Goal: Transaction & Acquisition: Purchase product/service

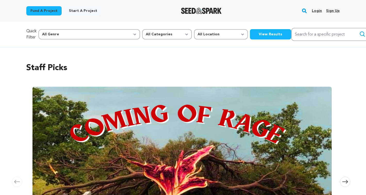
click at [319, 11] on link "Login" at bounding box center [317, 11] width 10 height 8
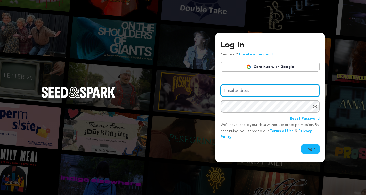
click at [256, 91] on input "Email address" at bounding box center [270, 90] width 99 height 13
type input "matthewmaffei1@gmail.com"
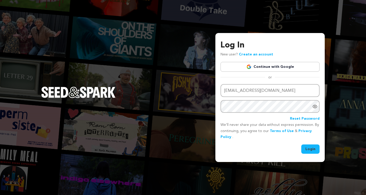
click at [178, 72] on div "Log In New user? Create an account Continue with Google or Email address matthe…" at bounding box center [183, 97] width 366 height 195
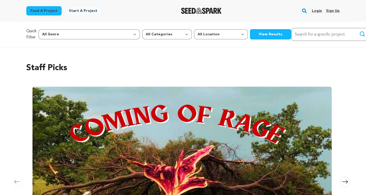
click at [319, 11] on link "Login" at bounding box center [317, 11] width 10 height 8
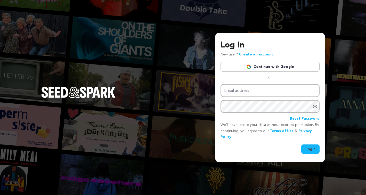
click at [248, 69] on link "Continue with Google" at bounding box center [270, 67] width 99 height 10
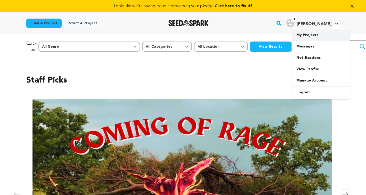
click at [306, 36] on link "My Projects" at bounding box center [322, 34] width 58 height 11
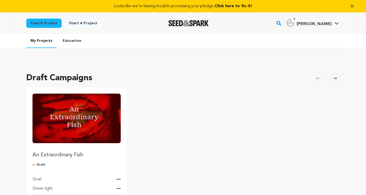
click at [85, 140] on img "Fund An Extraordinary Fish" at bounding box center [77, 119] width 89 height 50
